Goal: Information Seeking & Learning: Learn about a topic

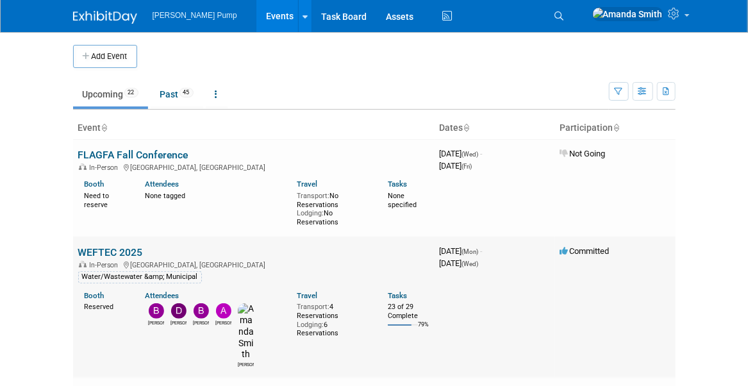
click at [116, 252] on link "WEFTEC 2025" at bounding box center [110, 252] width 65 height 12
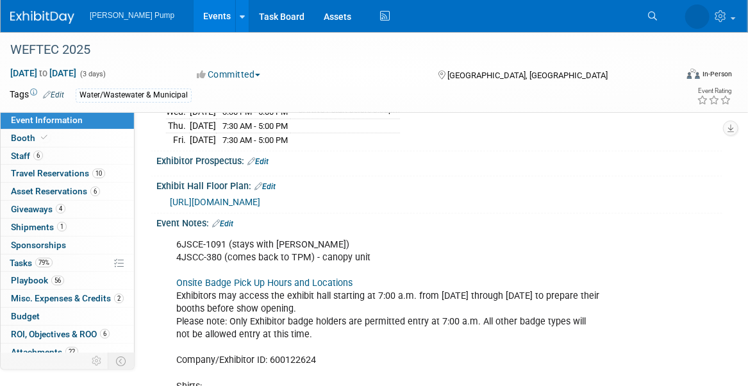
scroll to position [636, 0]
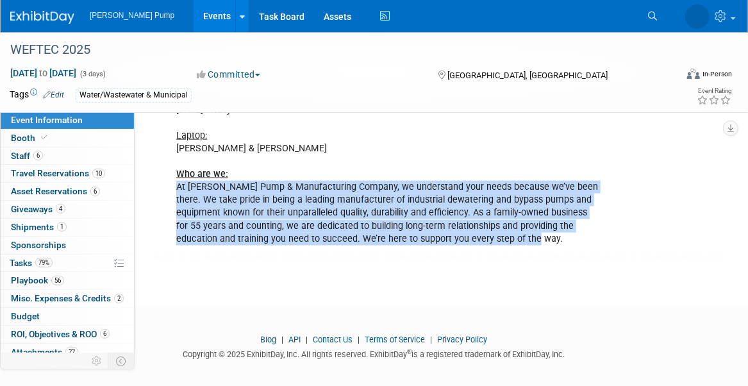
drag, startPoint x: 534, startPoint y: 227, endPoint x: 178, endPoint y: 181, distance: 358.9
click at [178, 181] on div "6JSCE-1091 (stays with Mark) 4JSCC-380 (comes back to TPM) - canopy unit Onsite…" at bounding box center [387, 84] width 441 height 335
copy div "At Thompson Pump & Manufacturing Company, we understand your needs because we’v…"
